Goal: Task Accomplishment & Management: Manage account settings

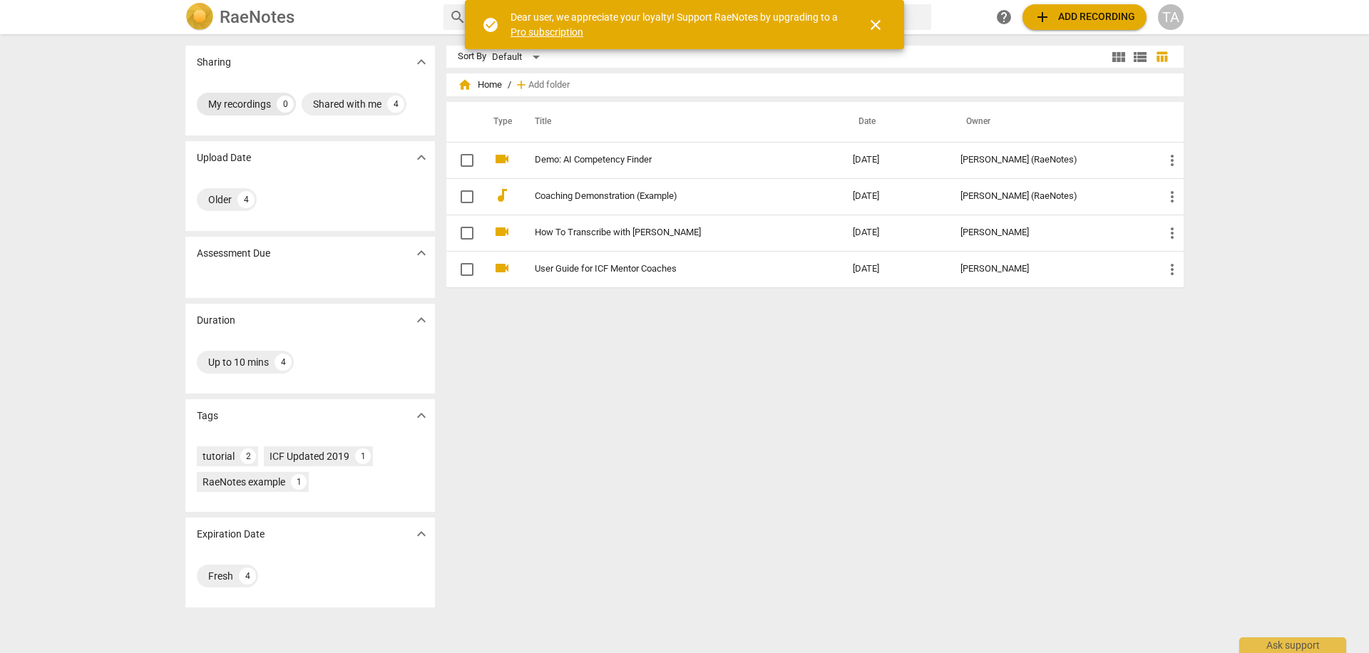
click at [227, 97] on div "My recordings" at bounding box center [239, 104] width 63 height 14
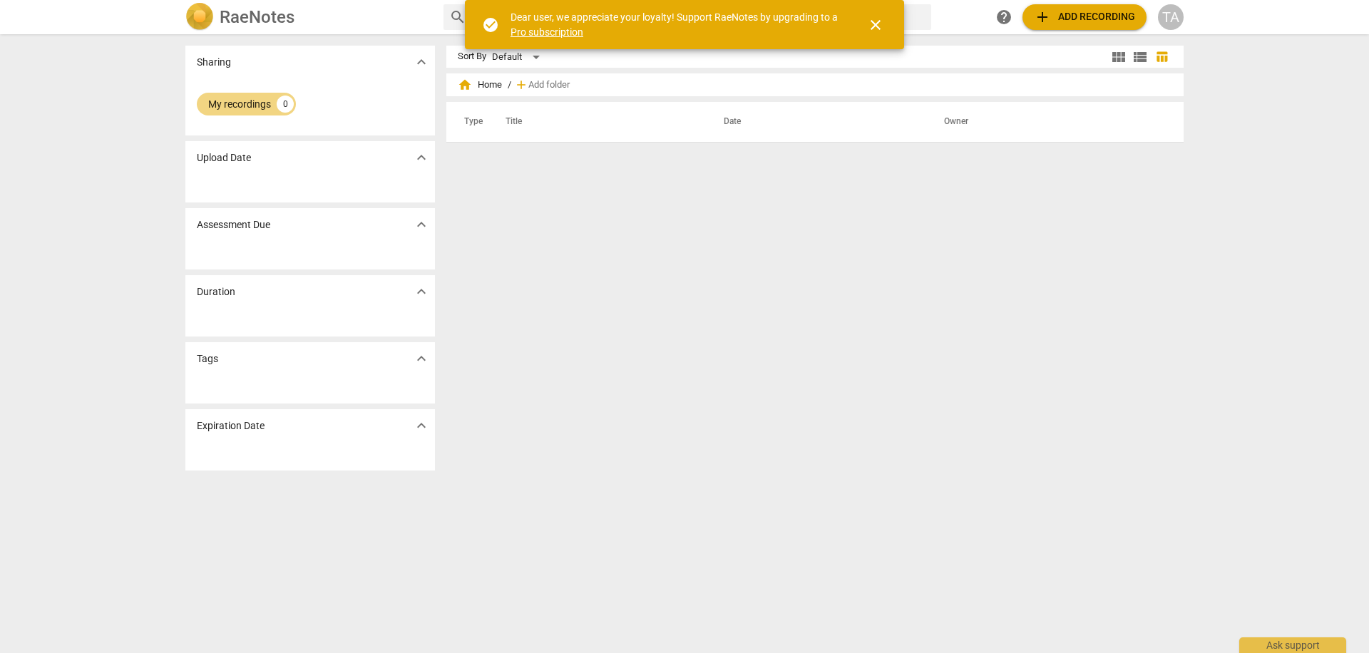
click at [237, 152] on p "Upload Date" at bounding box center [224, 157] width 54 height 15
click at [235, 157] on p "Upload Date" at bounding box center [224, 157] width 54 height 15
click at [538, 32] on link "Pro subscription" at bounding box center [546, 31] width 73 height 11
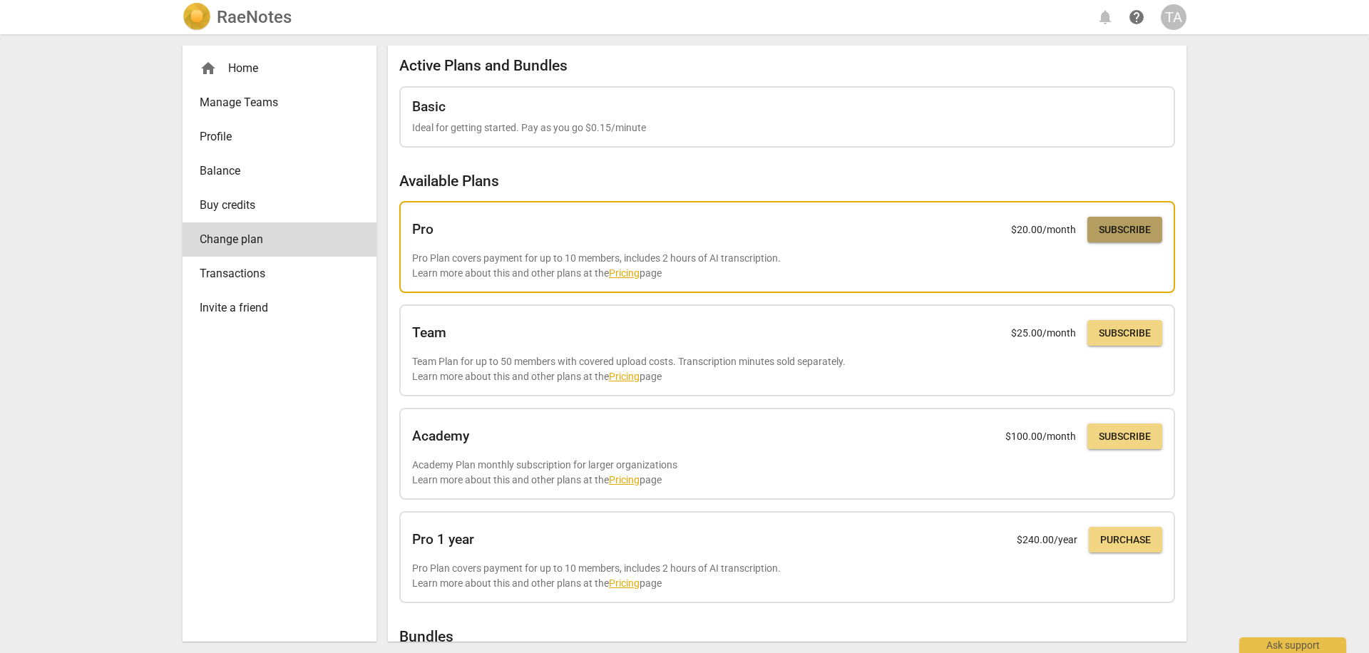
click at [1114, 225] on span "Subscribe" at bounding box center [1125, 230] width 52 height 14
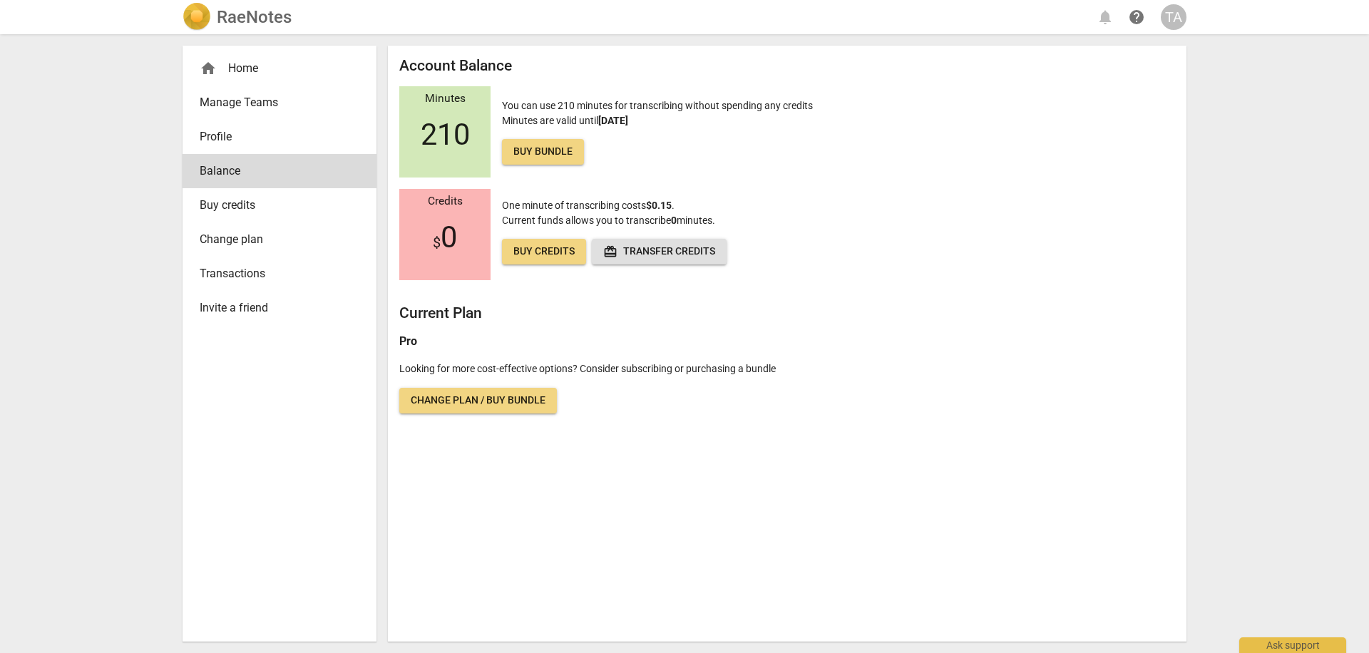
click at [461, 399] on span "Change plan / Buy bundle" at bounding box center [478, 401] width 135 height 14
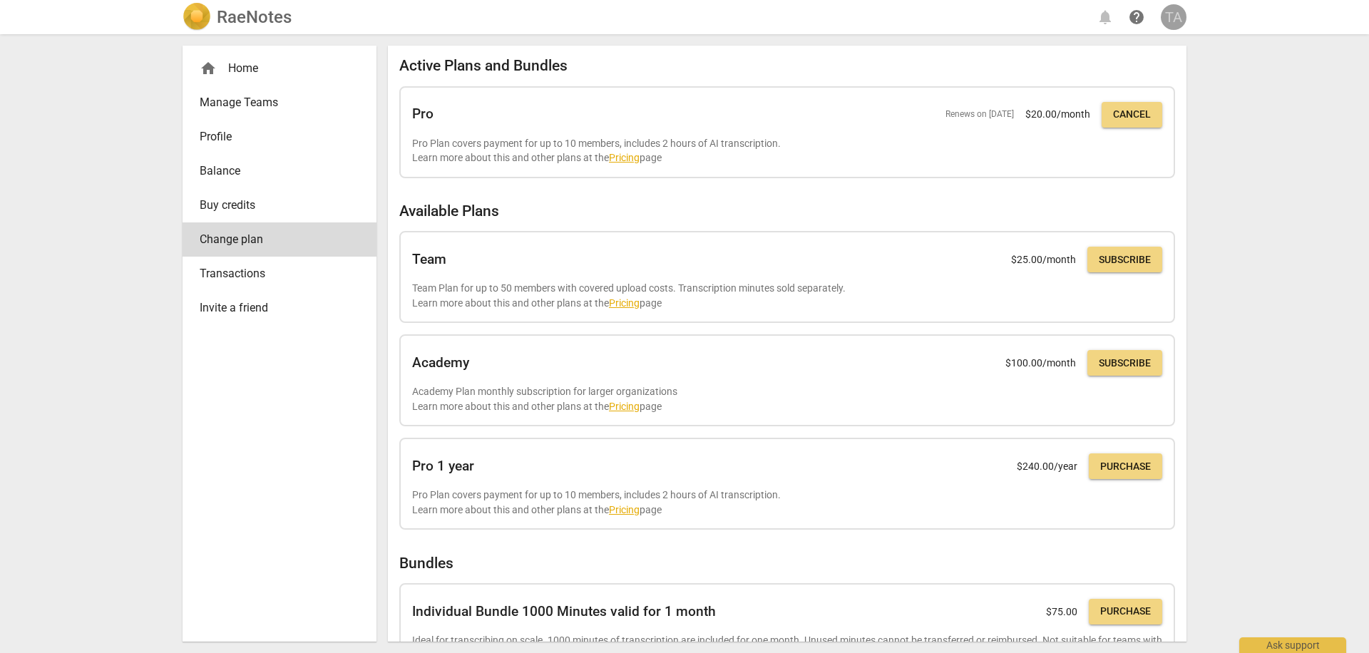
click at [1171, 11] on div "TA" at bounding box center [1174, 17] width 26 height 26
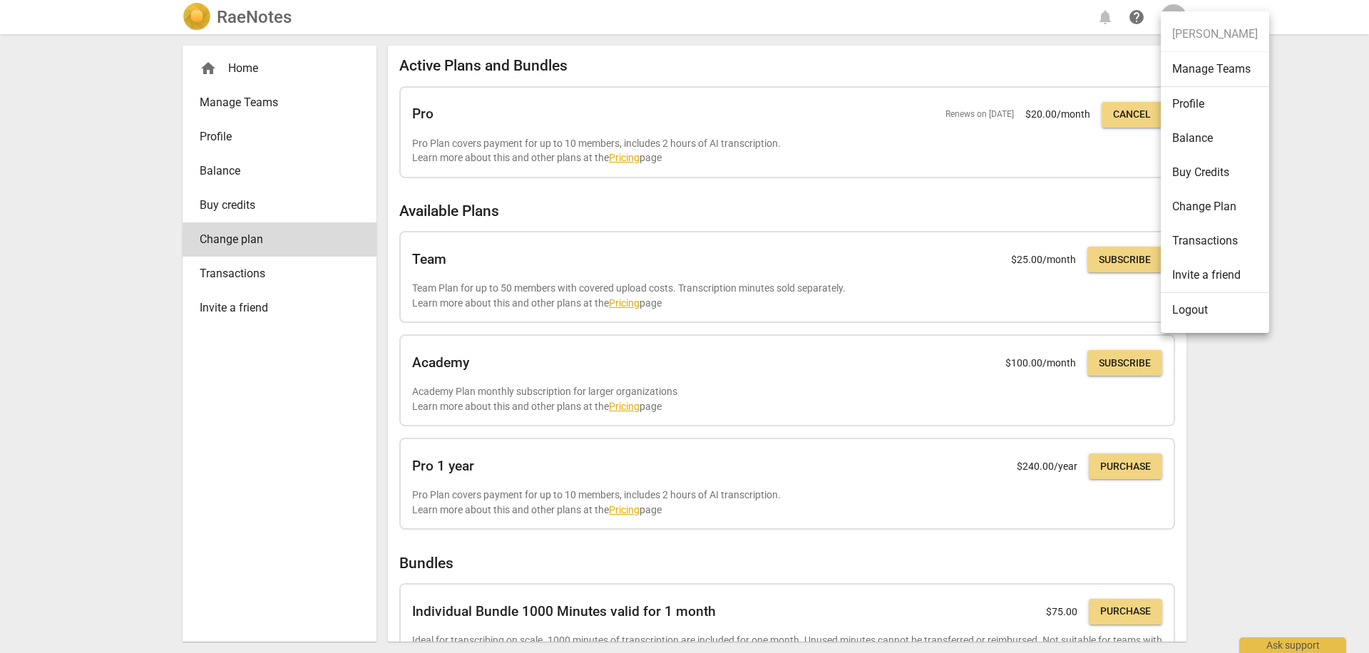
click at [275, 143] on div at bounding box center [684, 326] width 1369 height 653
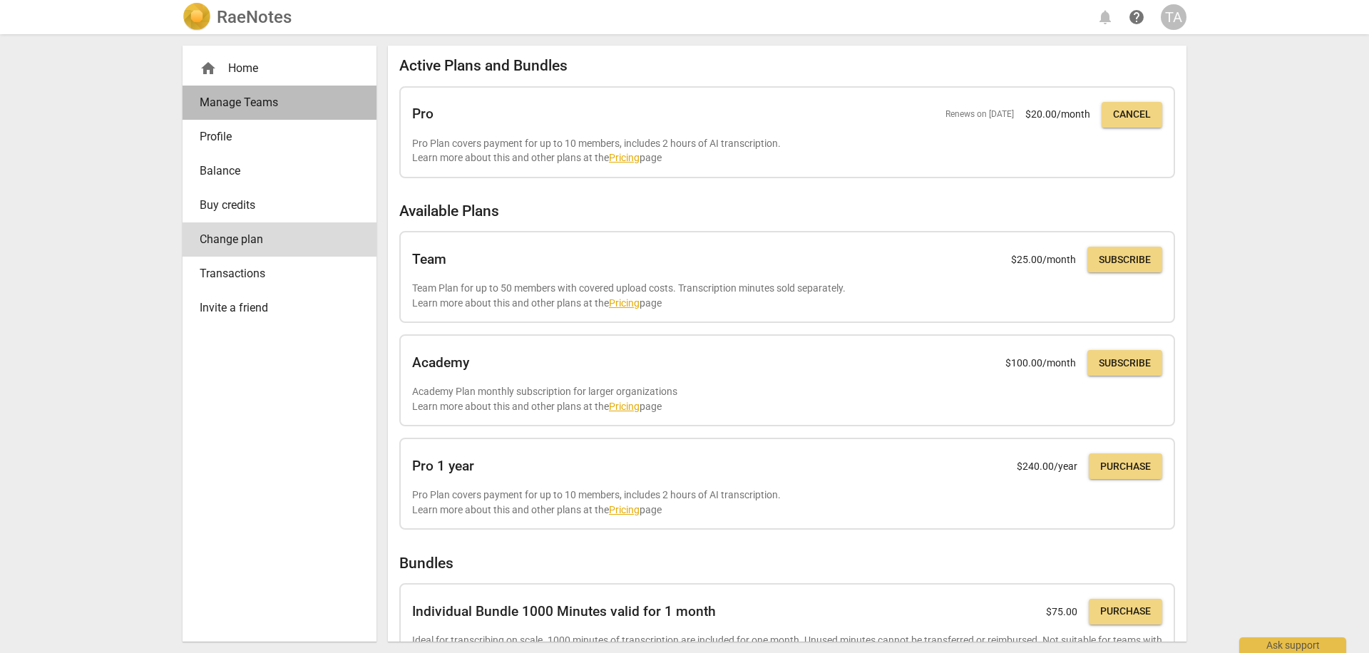
click at [268, 103] on span "Manage Teams" at bounding box center [274, 102] width 148 height 17
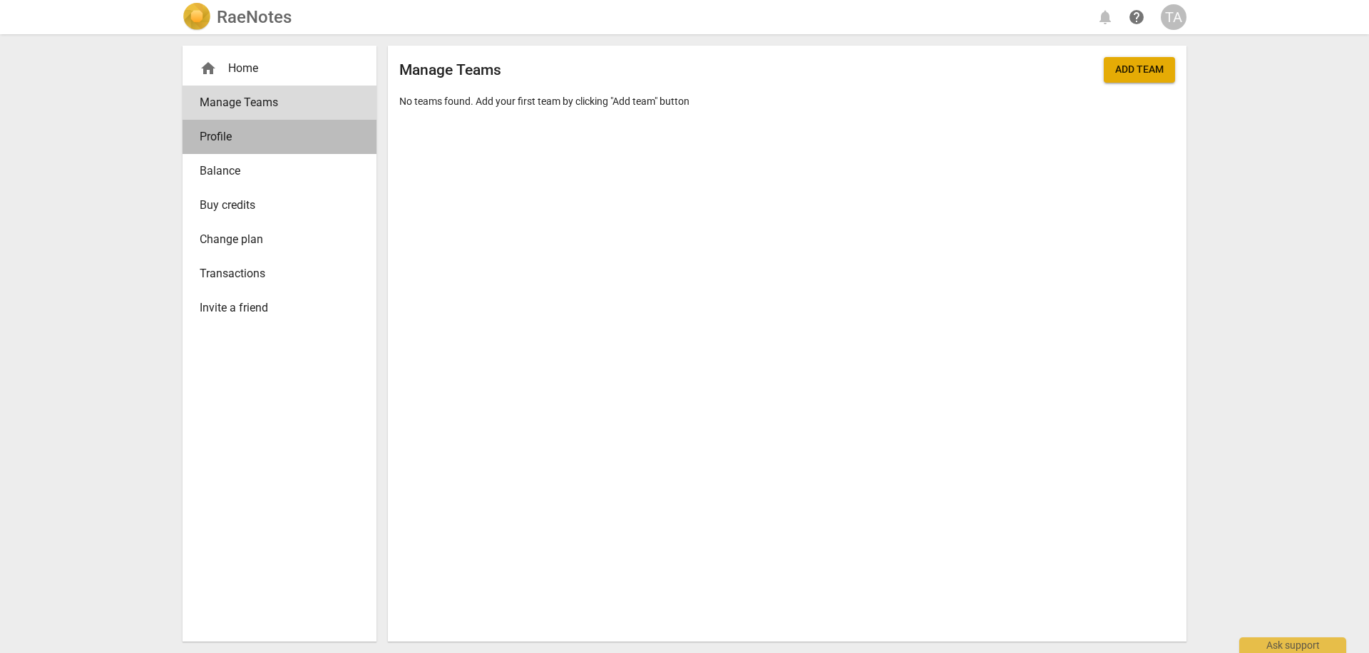
click at [231, 135] on span "Profile" at bounding box center [274, 136] width 148 height 17
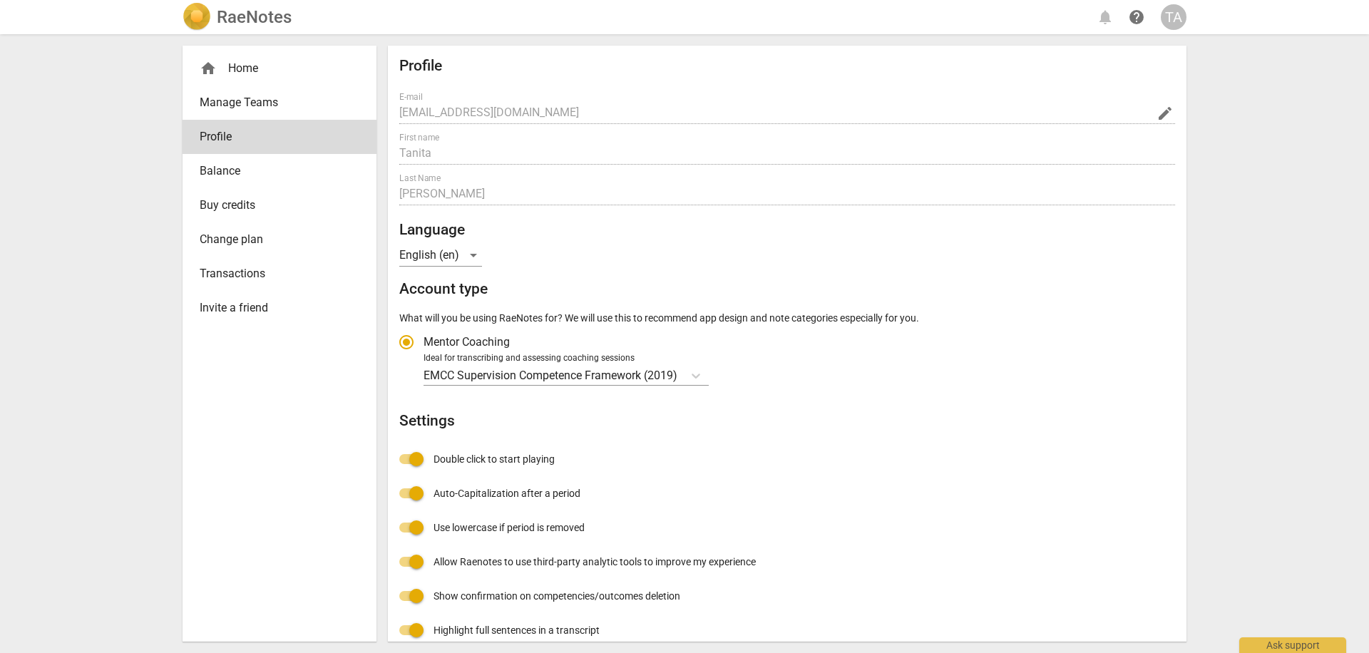
radio input "false"
click at [250, 271] on span "Transactions" at bounding box center [274, 273] width 148 height 17
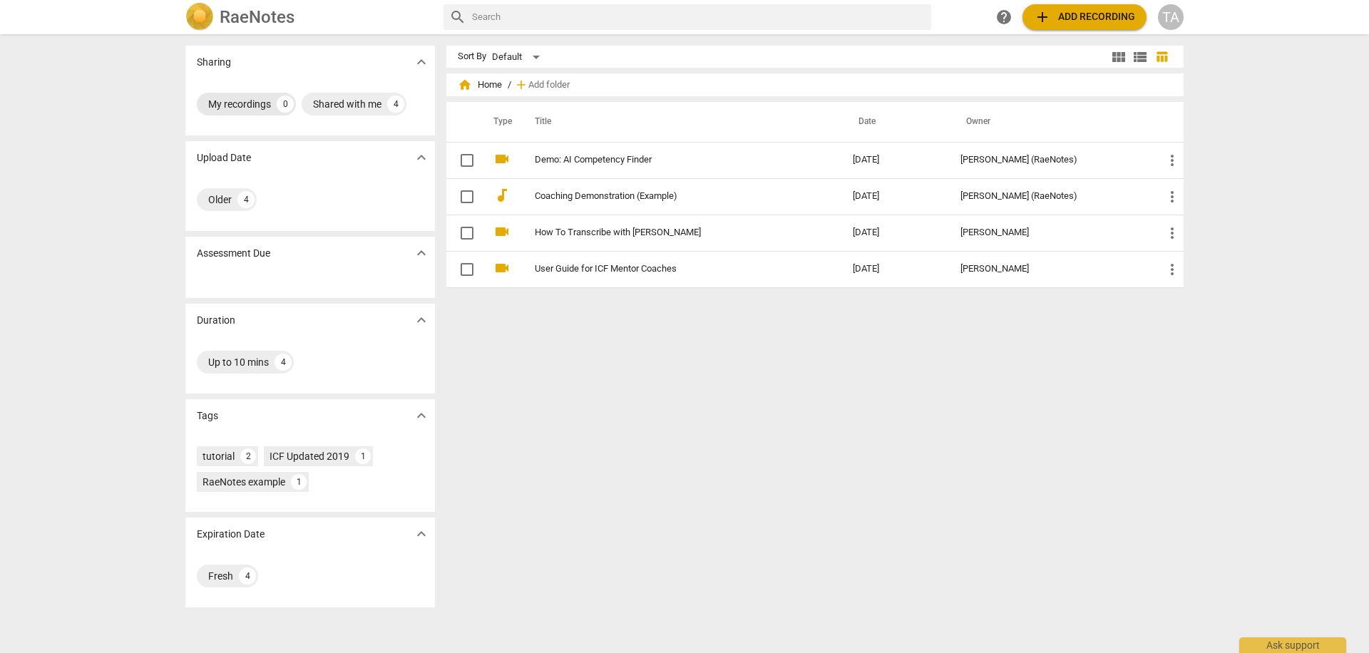
click at [250, 98] on div "My recordings" at bounding box center [239, 104] width 63 height 14
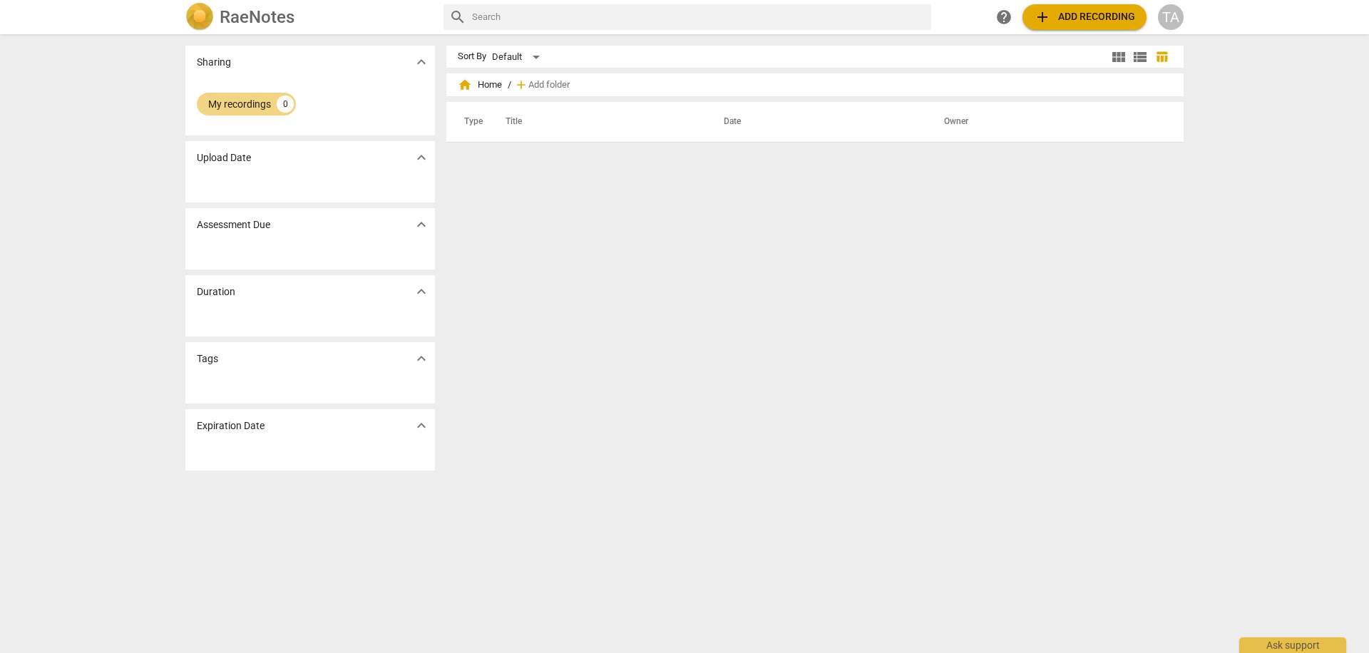
click at [265, 230] on p "Assessment Due" at bounding box center [233, 224] width 73 height 15
click at [265, 223] on p "Assessment Due" at bounding box center [233, 224] width 73 height 15
click at [423, 223] on span "expand_more" at bounding box center [421, 224] width 17 height 17
click at [421, 224] on span "expand_more" at bounding box center [421, 224] width 17 height 17
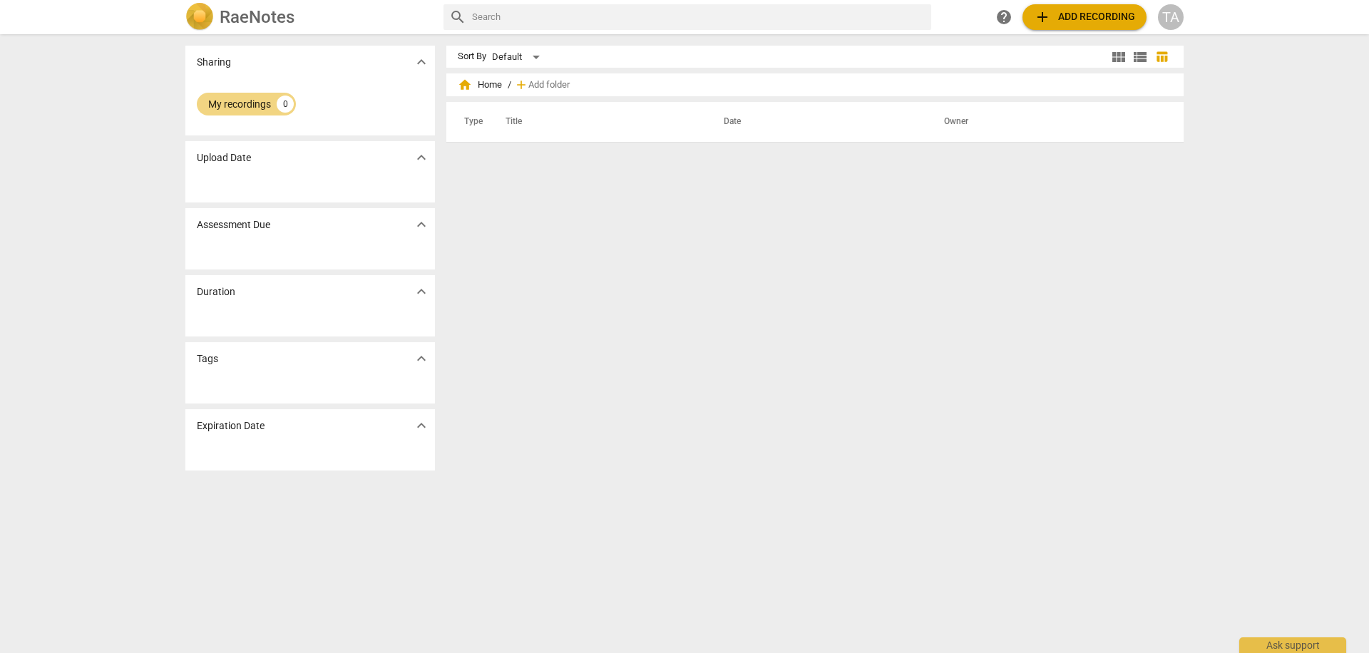
click at [424, 157] on span "expand_more" at bounding box center [421, 157] width 17 height 17
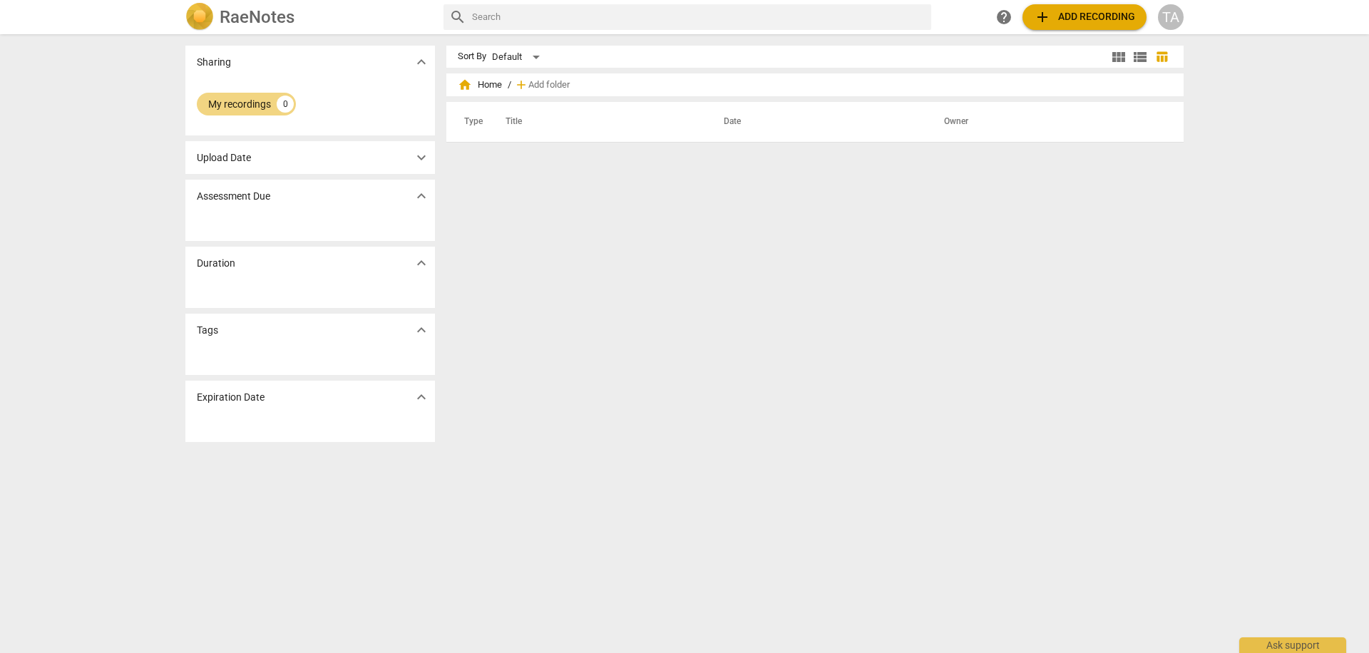
click at [424, 157] on span "expand_more" at bounding box center [421, 157] width 17 height 17
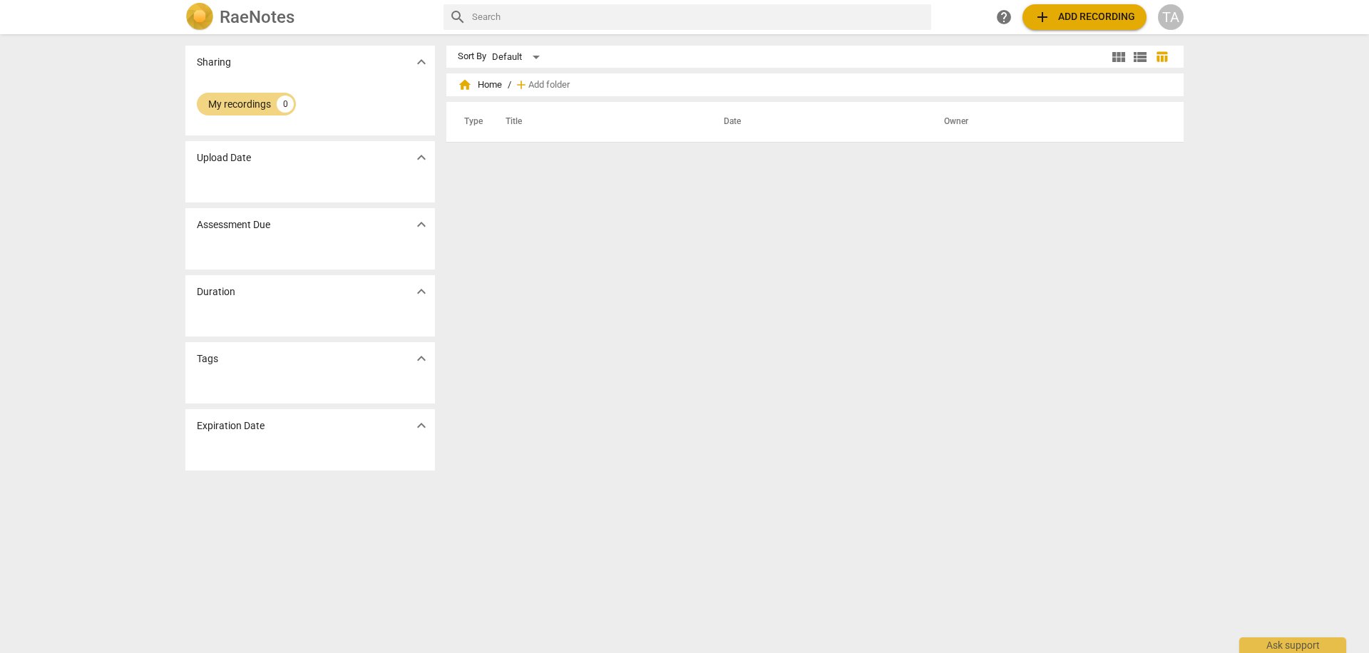
click at [253, 158] on div "Upload Date expand_more" at bounding box center [310, 157] width 250 height 33
click at [518, 83] on span "add" at bounding box center [521, 85] width 14 height 14
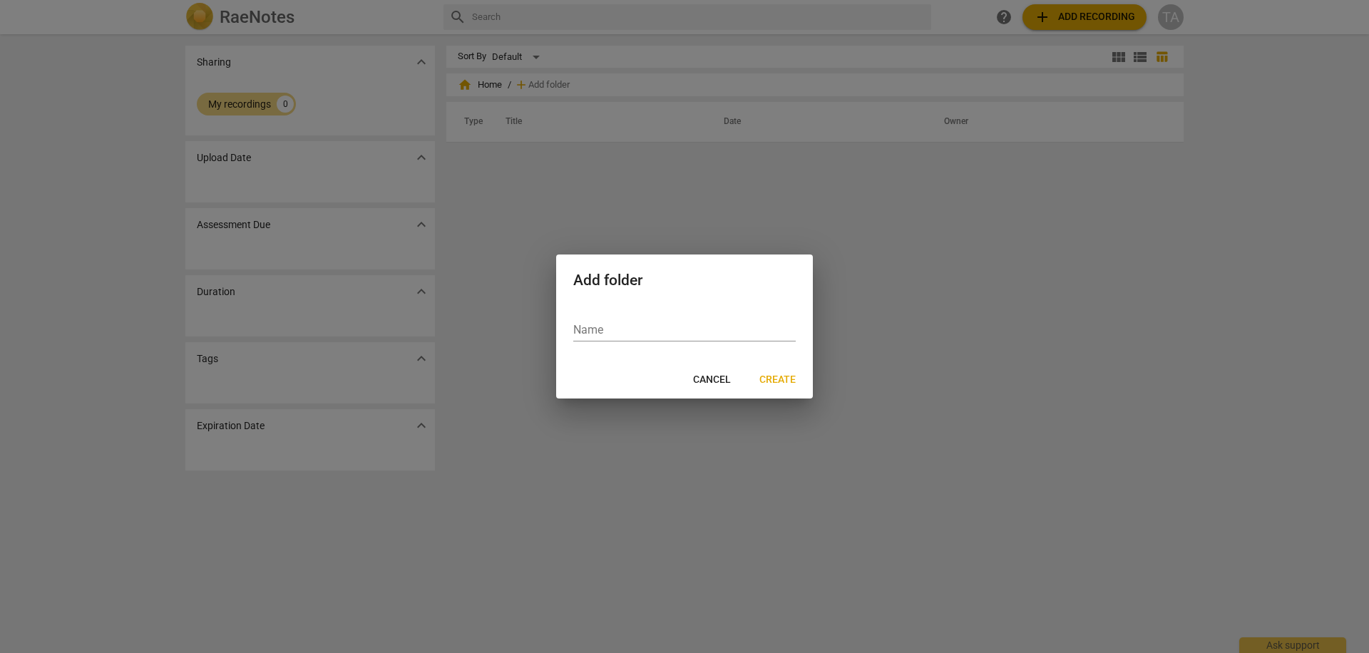
click at [580, 195] on div at bounding box center [684, 326] width 1369 height 653
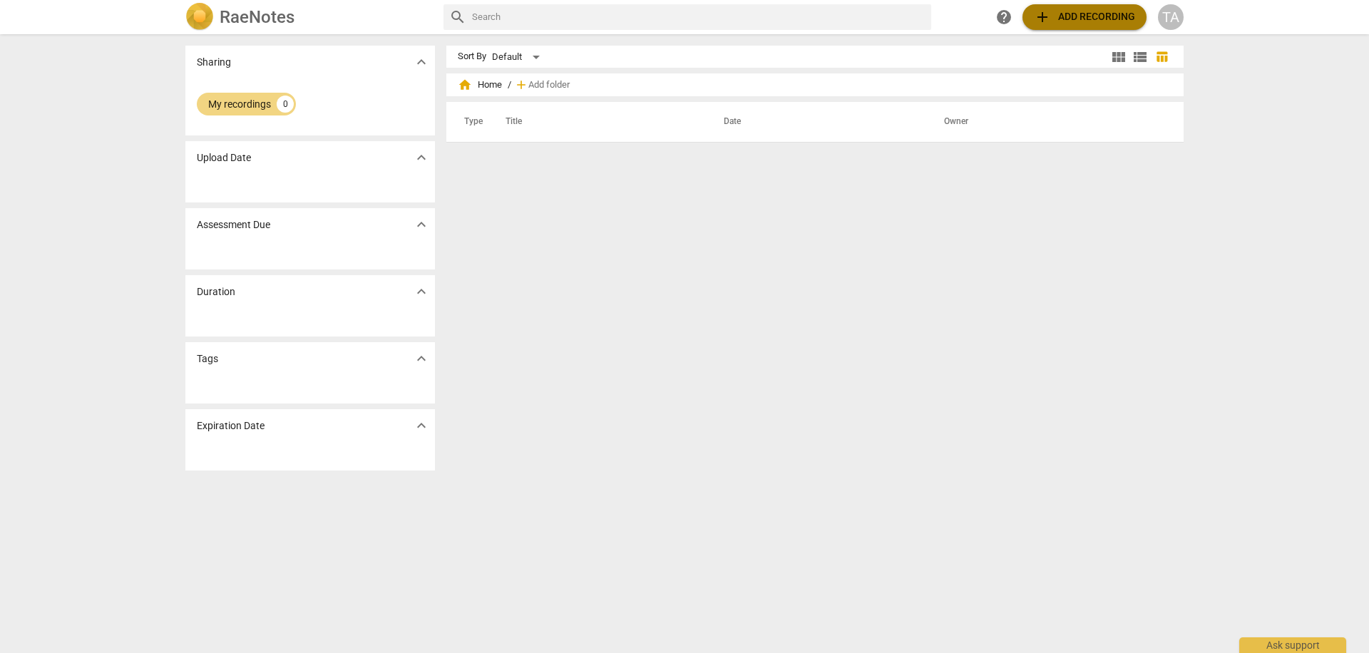
click at [1041, 6] on button "add Add recording" at bounding box center [1084, 17] width 124 height 26
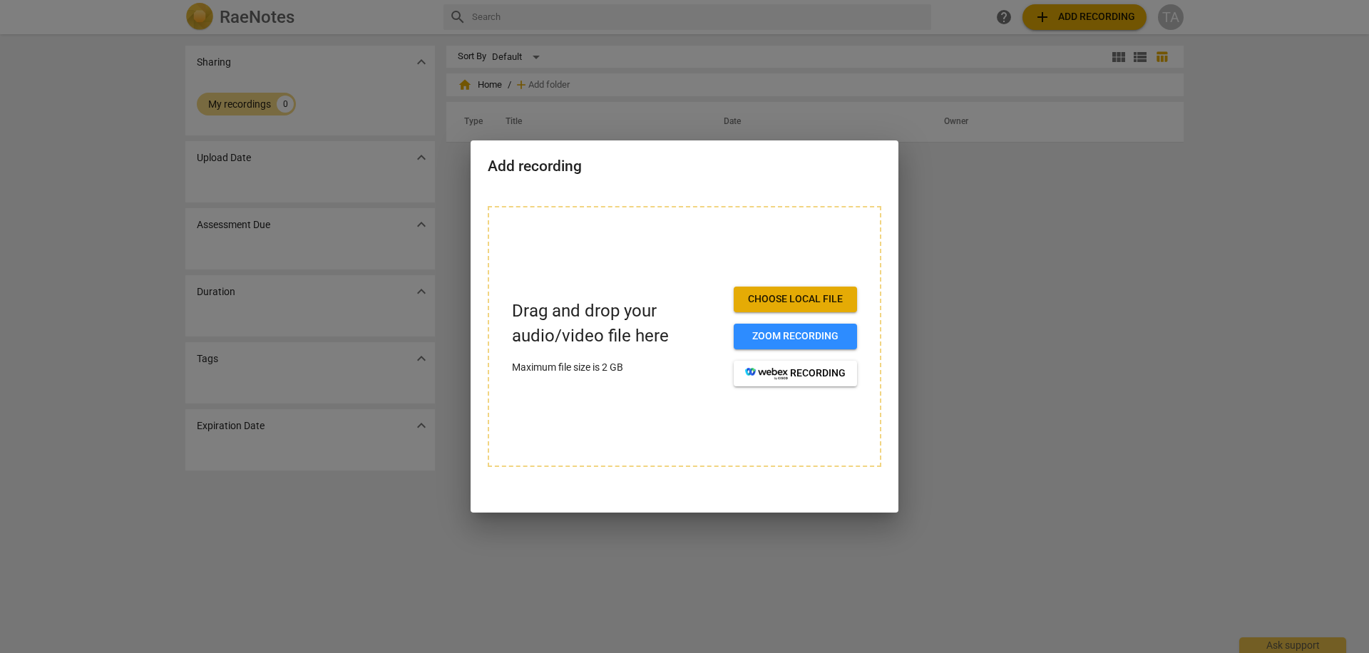
click at [980, 204] on div at bounding box center [684, 326] width 1369 height 653
